Goal: Information Seeking & Learning: Learn about a topic

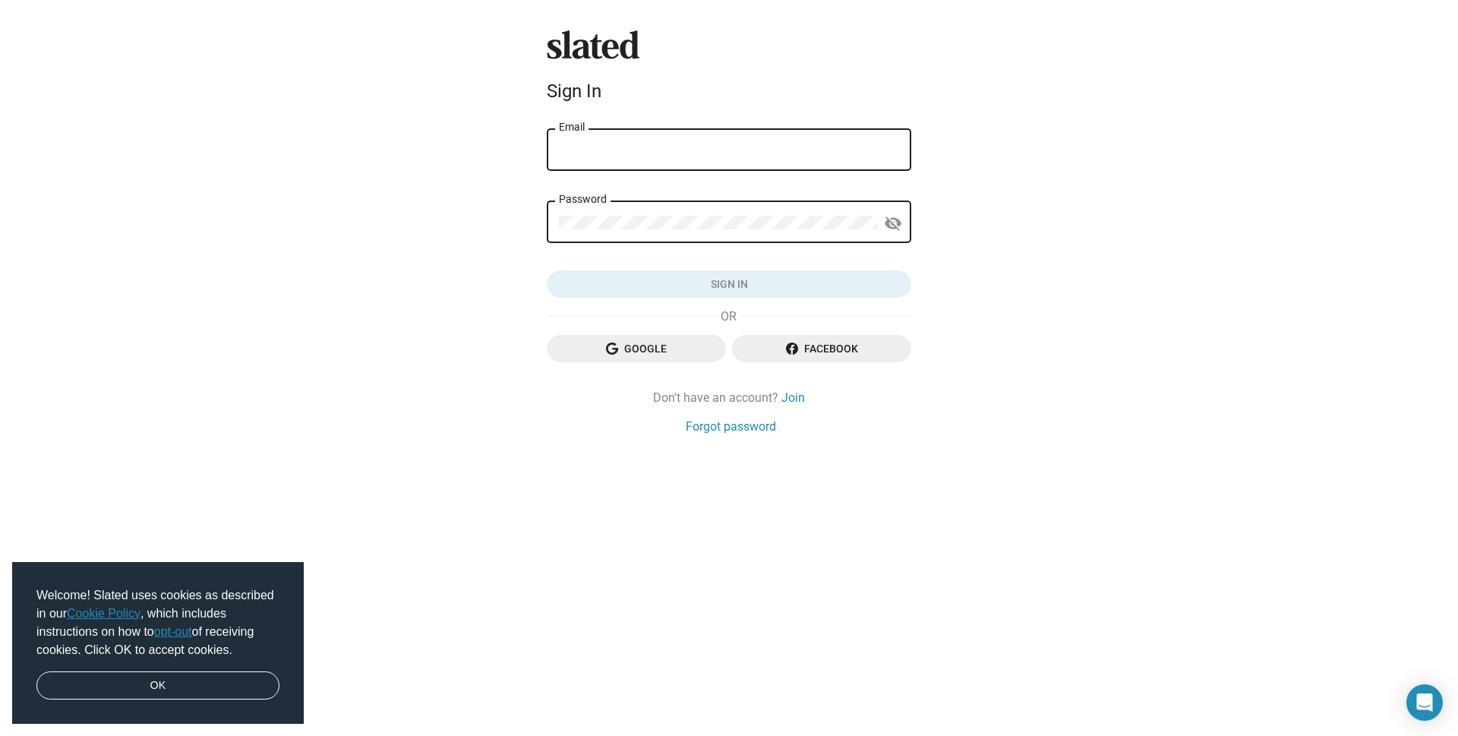
click at [446, 150] on div "Slated Sign In Email Password visibility_off Sign in Google Facebook Don't have…" at bounding box center [729, 368] width 1458 height 736
click at [564, 144] on input "Email" at bounding box center [729, 150] width 340 height 14
type input "[EMAIL_ADDRESS][DOMAIN_NAME]"
click at [686, 206] on div "Password" at bounding box center [716, 220] width 319 height 45
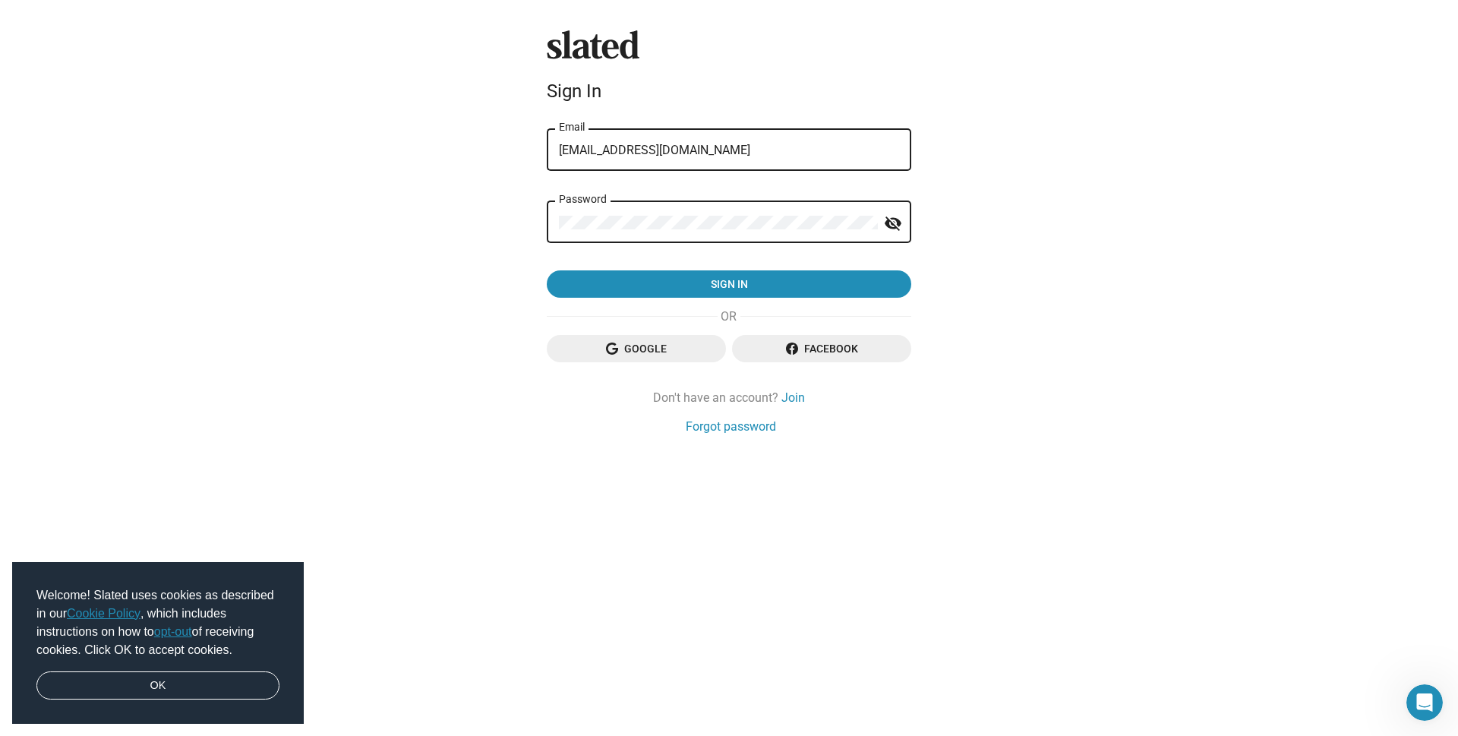
click at [547, 270] on button "Sign in" at bounding box center [729, 283] width 364 height 27
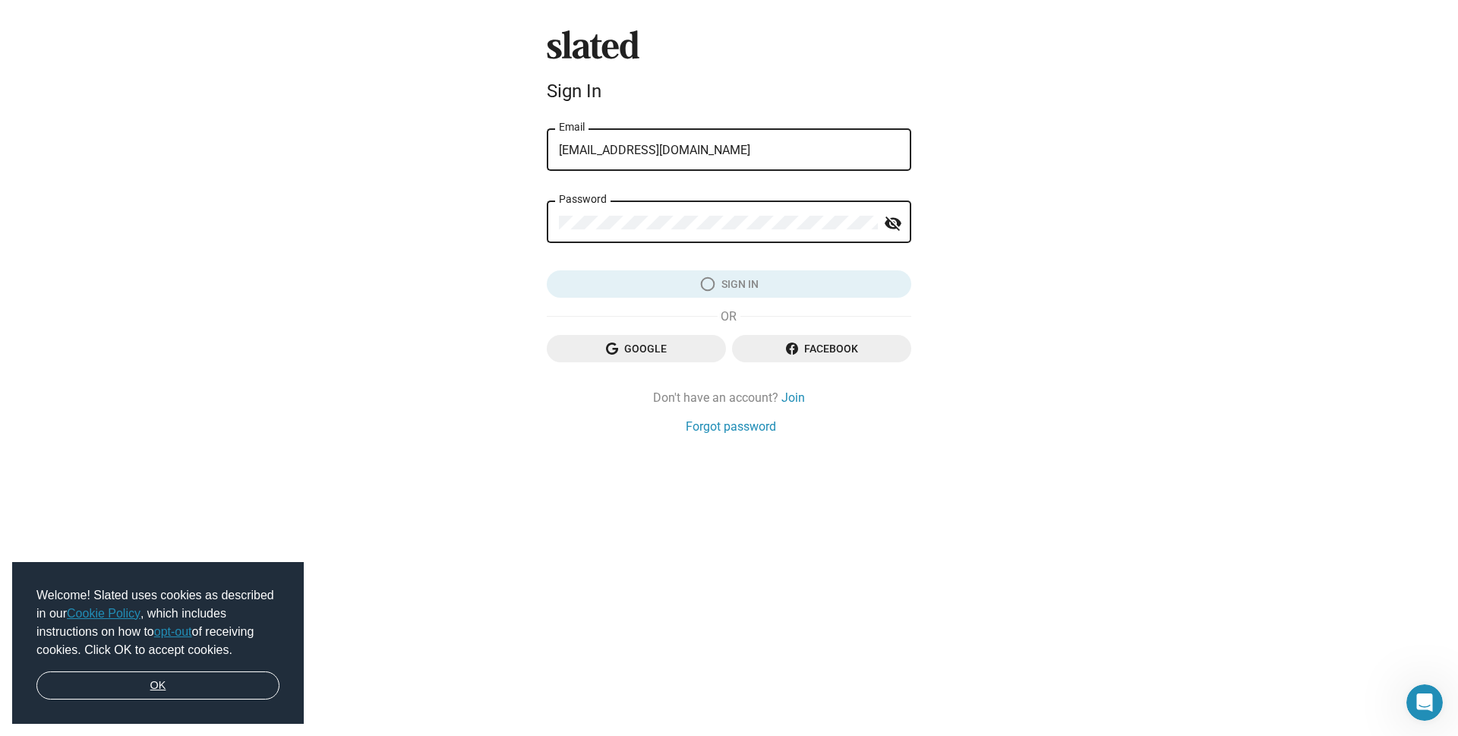
click at [255, 675] on link "OK" at bounding box center [157, 685] width 243 height 29
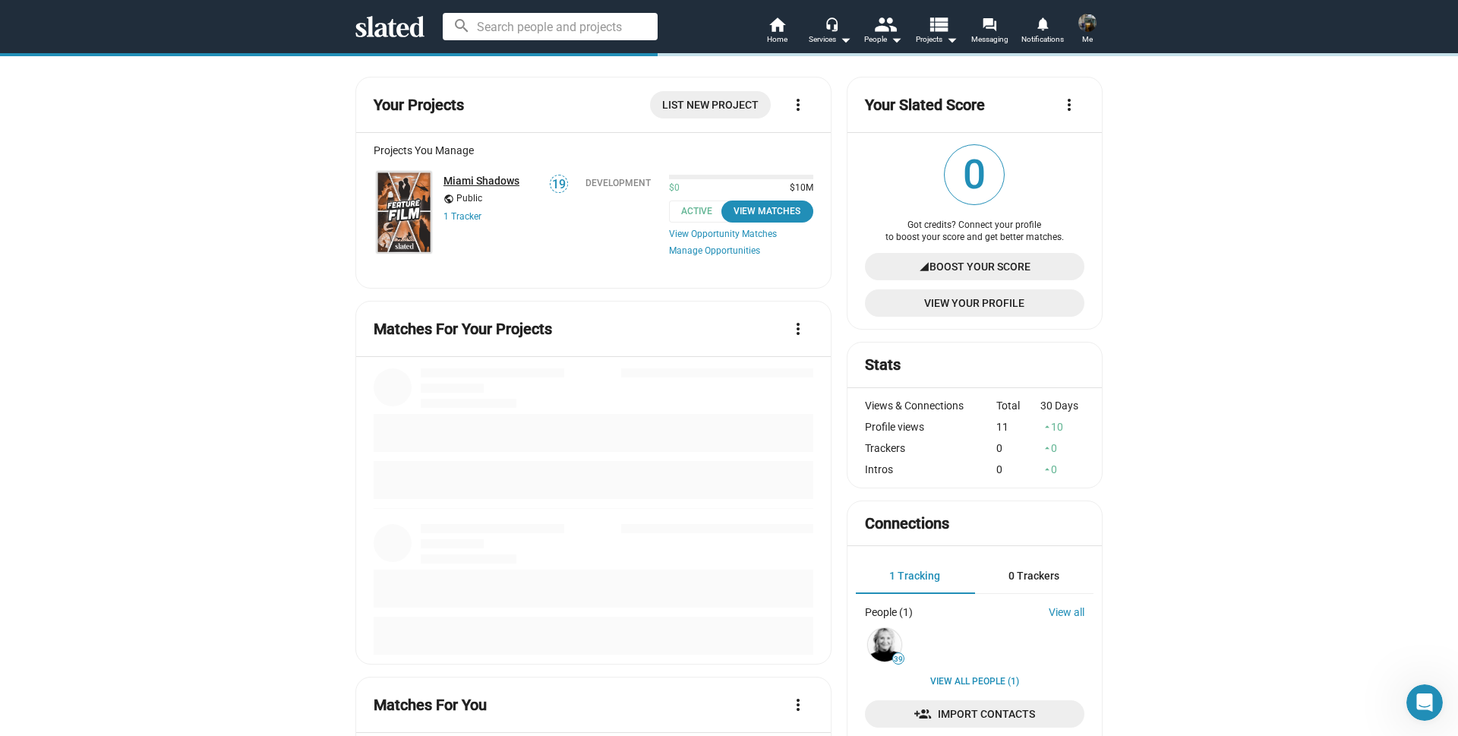
click at [455, 175] on link "Miami Shadows" at bounding box center [481, 181] width 76 height 12
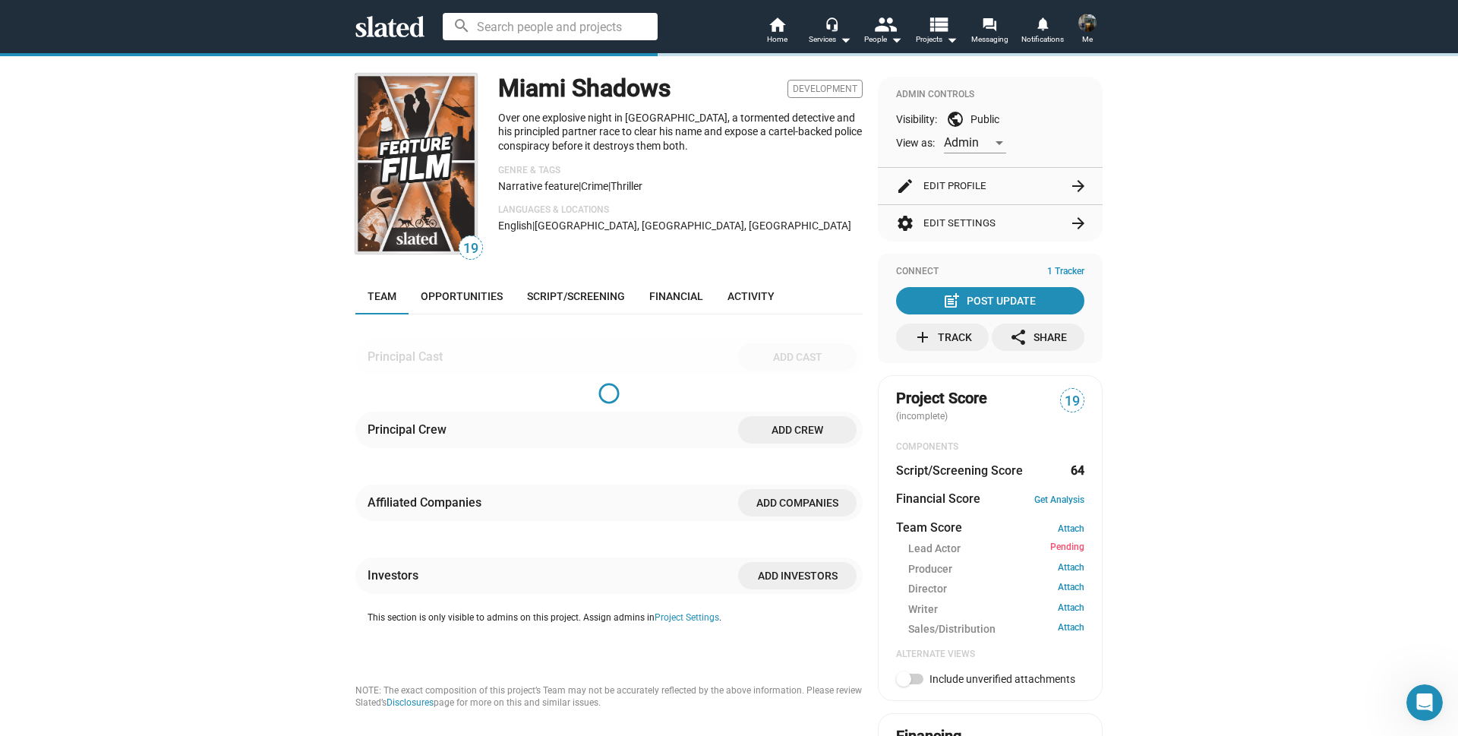
click at [273, 298] on div "19 Miami Shadows Development Over one explosive night in [GEOGRAPHIC_DATA], a t…" at bounding box center [729, 644] width 1458 height 1184
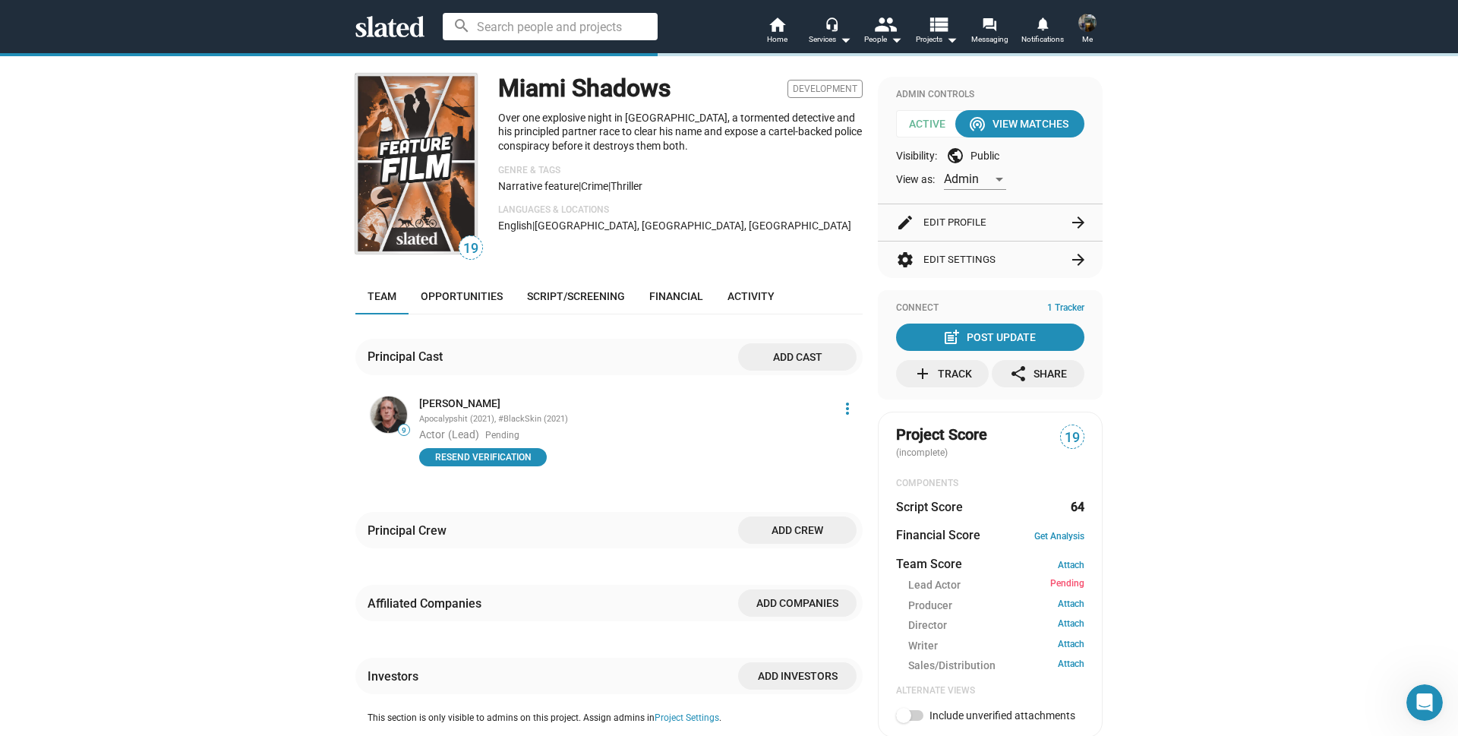
click at [862, 627] on div "19 Miami Shadows Development Over one explosive night in [GEOGRAPHIC_DATA], a t…" at bounding box center [728, 656] width 747 height 1159
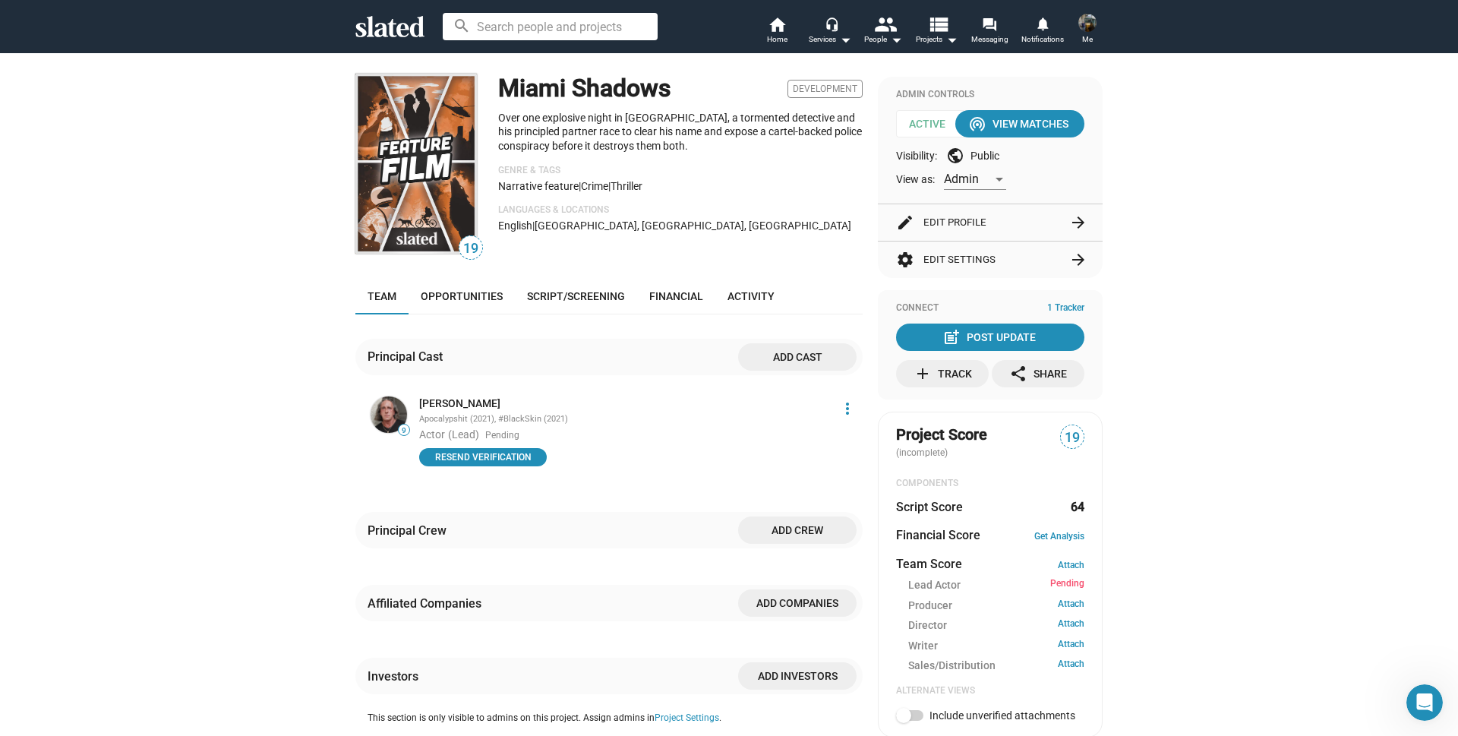
click at [1206, 402] on div "19 Miami Shadows Development Over one explosive night in [GEOGRAPHIC_DATA], a t…" at bounding box center [729, 662] width 1458 height 1220
click at [1122, 68] on div "19 Miami Shadows Development Over one explosive night in [GEOGRAPHIC_DATA], a t…" at bounding box center [729, 662] width 1458 height 1220
click at [1086, 24] on img at bounding box center [1087, 23] width 18 height 18
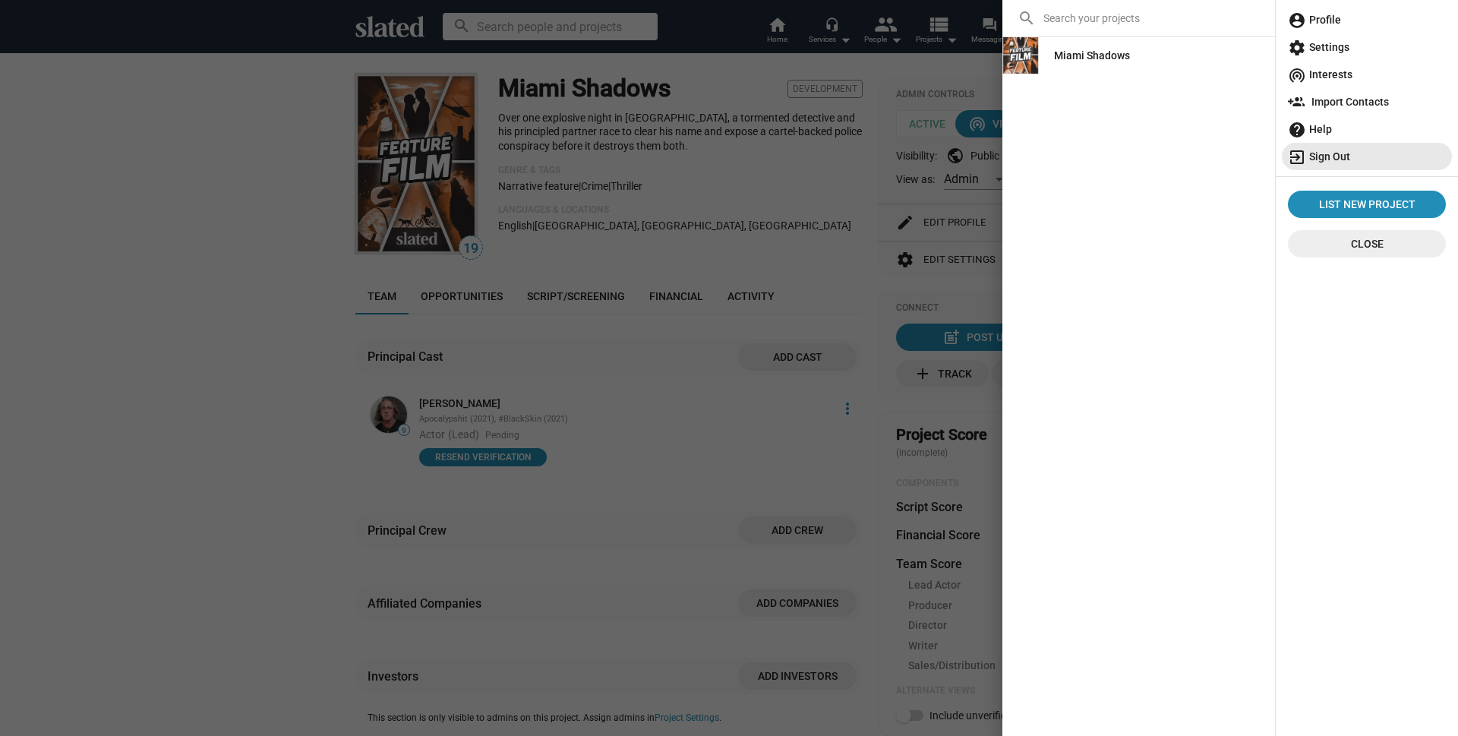
click at [1300, 152] on mat-icon "exit_to_app" at bounding box center [1297, 157] width 18 height 18
